Goal: Book appointment/travel/reservation

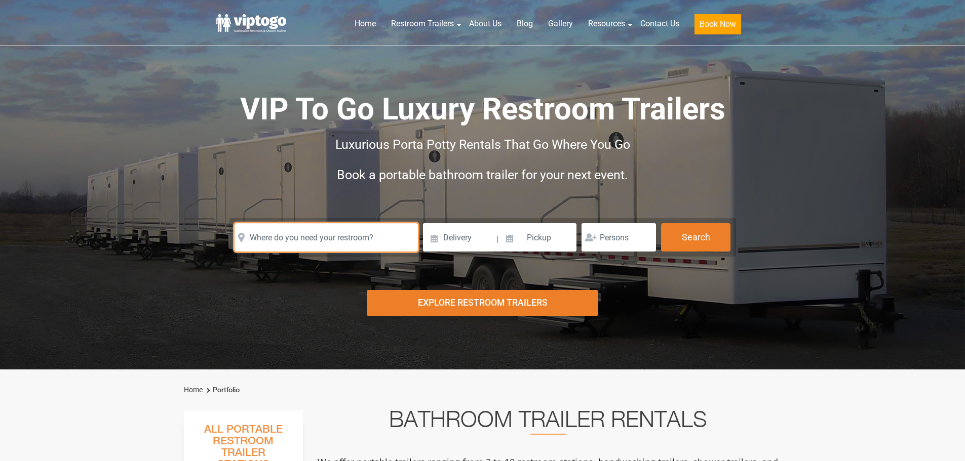
click at [342, 238] on input "text" at bounding box center [325, 237] width 183 height 28
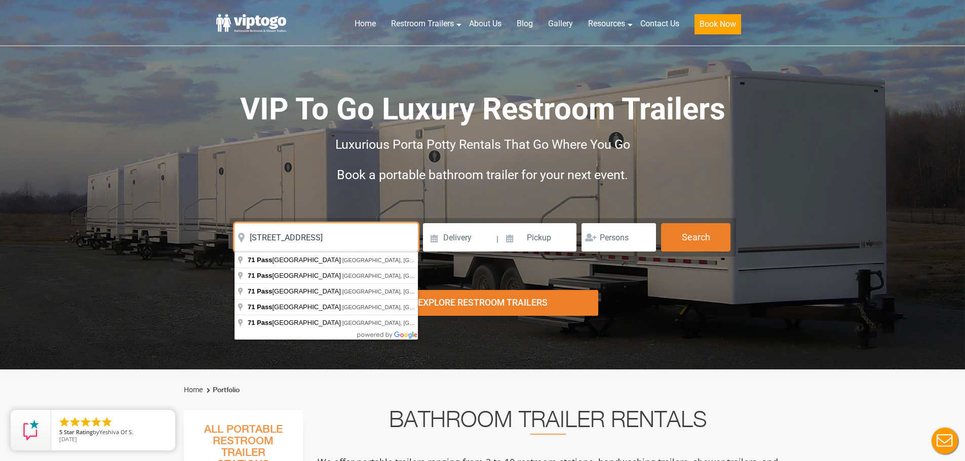
type input "[STREET_ADDRESS]"
click button "autobtn" at bounding box center [0, 0] width 0 height 0
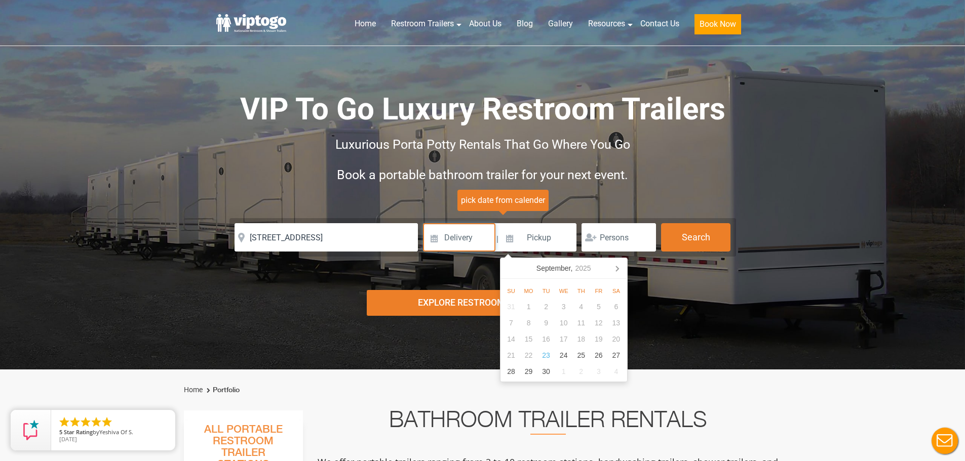
click at [472, 238] on input at bounding box center [459, 237] width 72 height 28
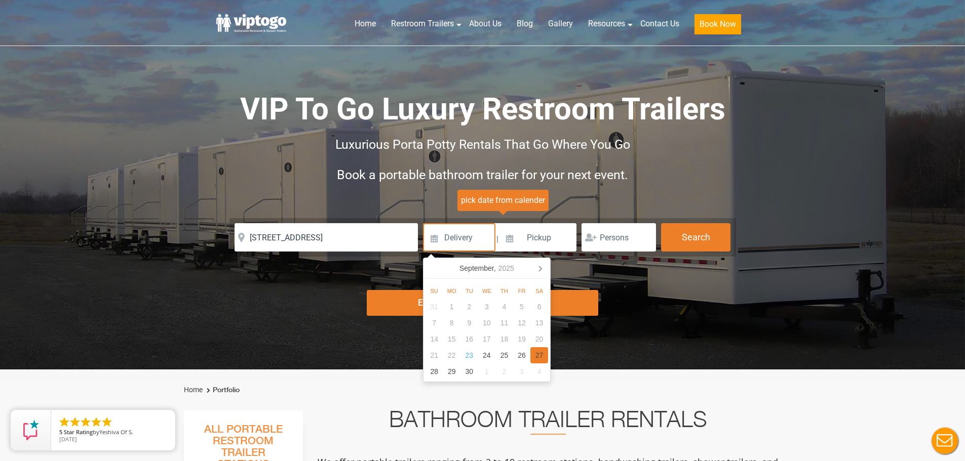
drag, startPoint x: 538, startPoint y: 352, endPoint x: 553, endPoint y: 318, distance: 37.4
click at [538, 352] on div "27" at bounding box center [539, 355] width 18 height 16
type input "[DATE]"
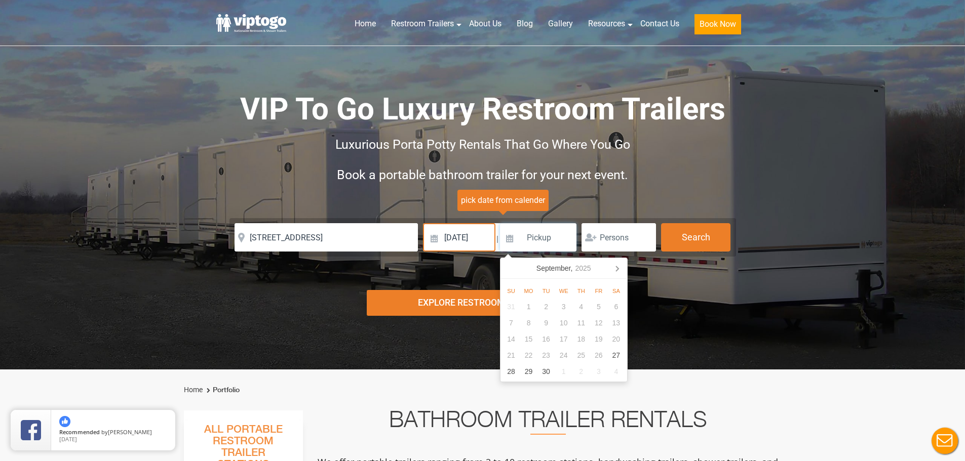
click at [536, 233] on input at bounding box center [538, 237] width 77 height 28
click at [543, 374] on div "30" at bounding box center [546, 372] width 18 height 16
type input "[DATE]"
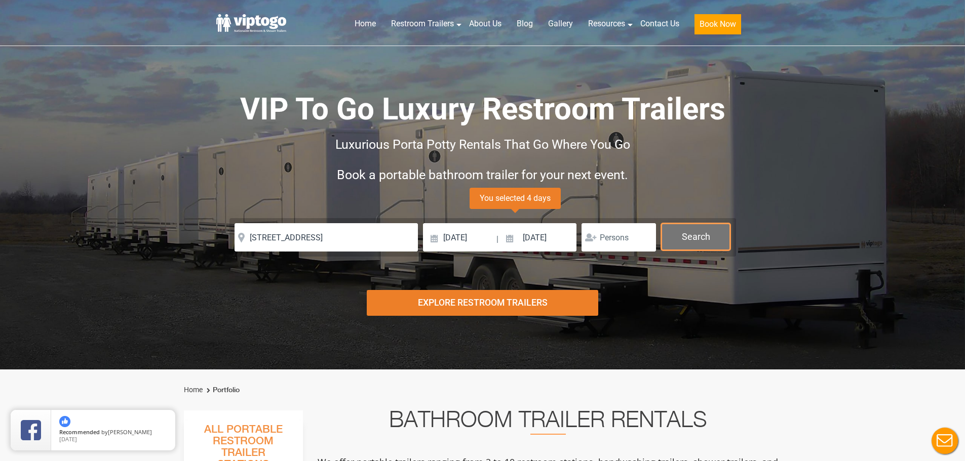
click at [692, 240] on button "Search" at bounding box center [695, 236] width 69 height 27
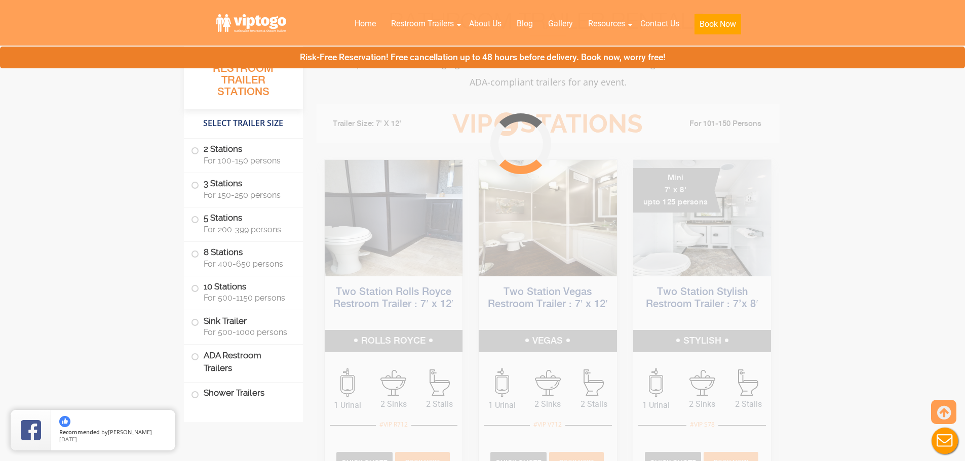
scroll to position [410, 0]
